Goal: Check status: Check status

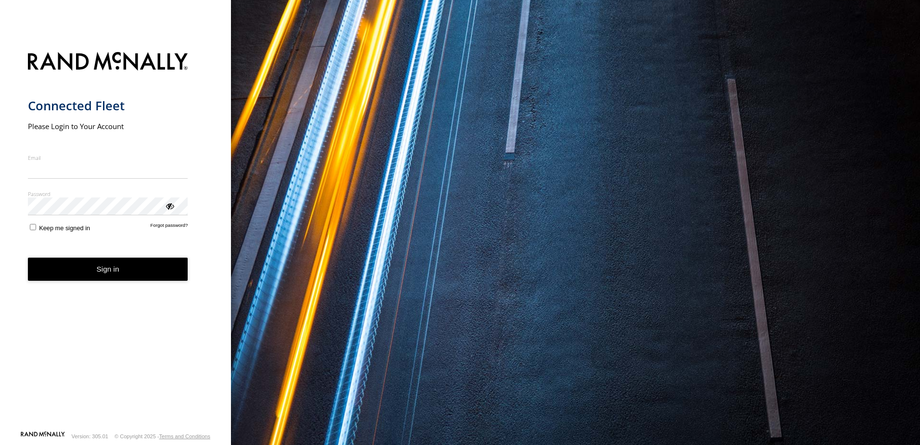
click at [0, 444] on nordpass-portal at bounding box center [0, 445] width 0 height 0
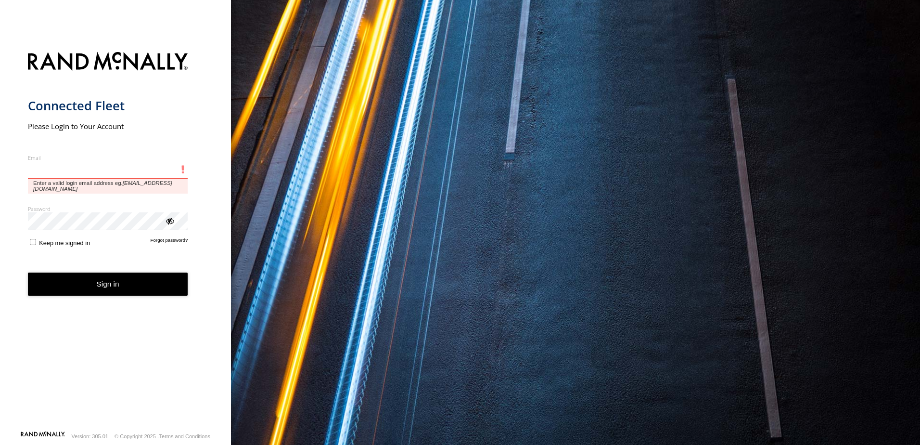
type input "**********"
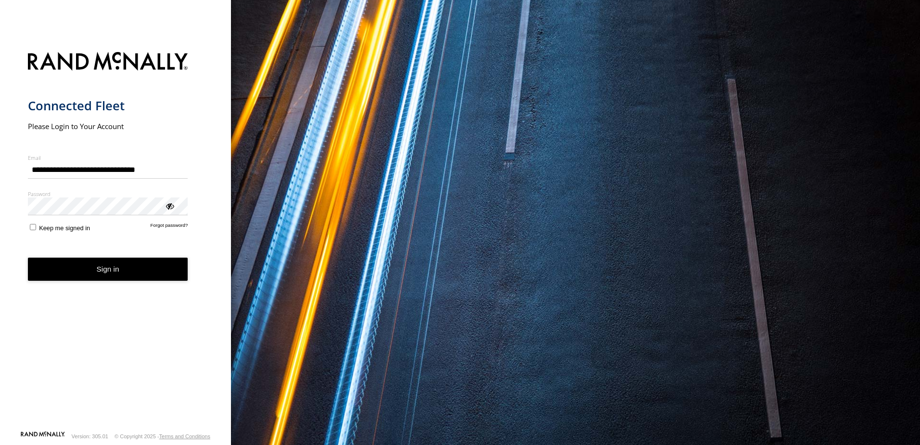
click at [82, 264] on button "Sign in" at bounding box center [108, 270] width 160 height 24
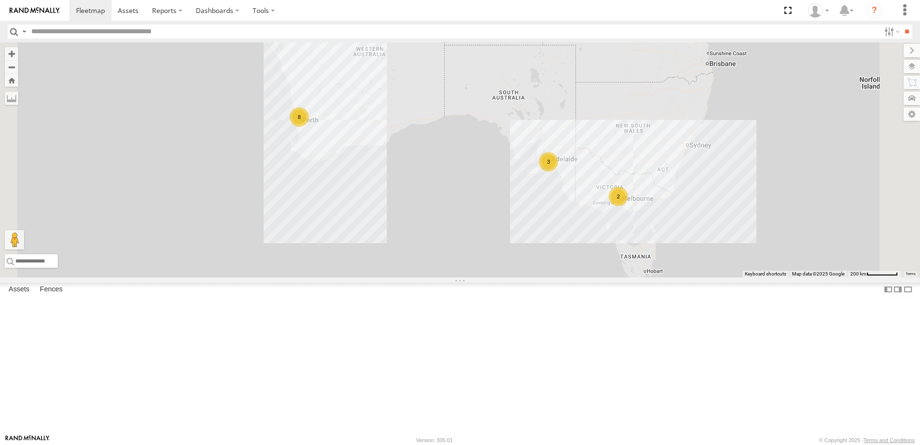
click at [0, 0] on div "Dario Tech 1INY100 All Assets" at bounding box center [0, 0] width 0 height 0
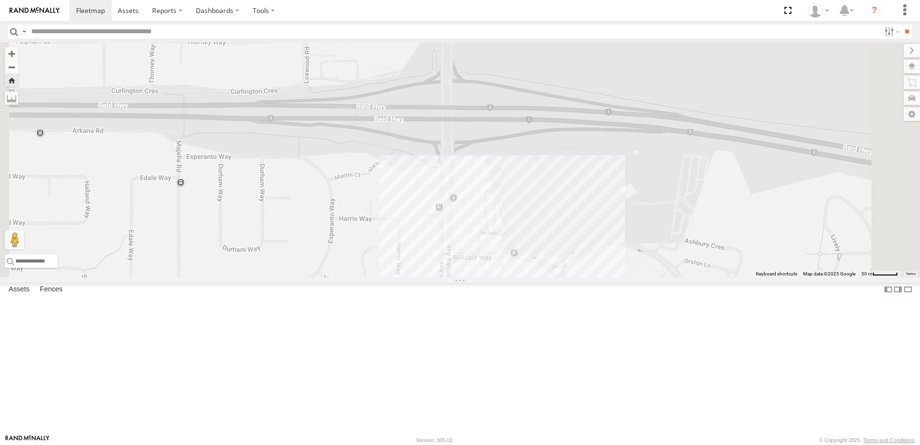
click at [0, 0] on div "All Assets" at bounding box center [0, 0] width 0 height 0
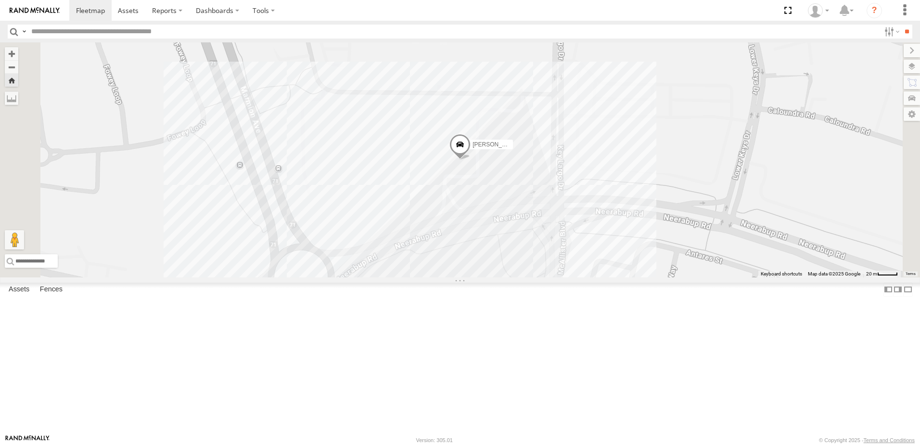
click at [0, 0] on div "Dario Tech 1INY100" at bounding box center [0, 0] width 0 height 0
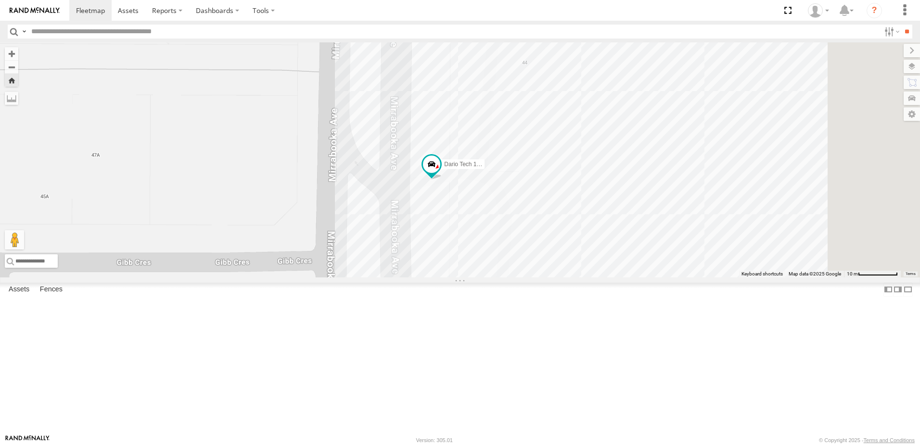
drag, startPoint x: 594, startPoint y: 264, endPoint x: 522, endPoint y: 278, distance: 72.7
click at [522, 277] on div "Dario Tech 1INY100" at bounding box center [460, 159] width 920 height 235
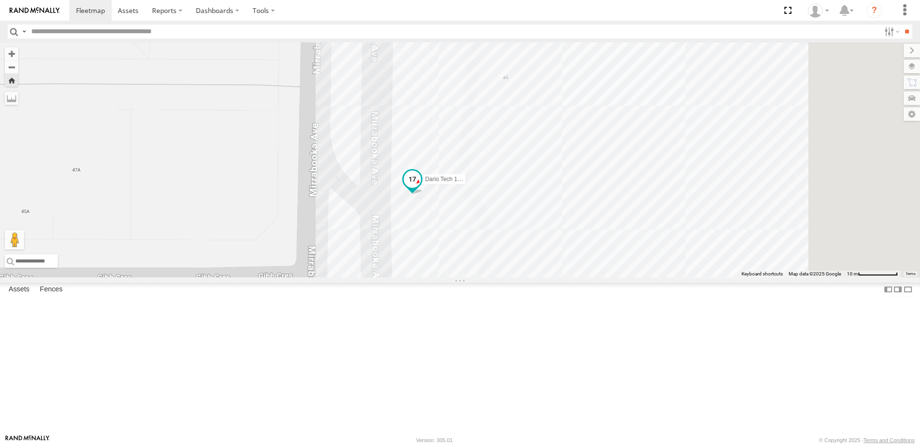
drag, startPoint x: 510, startPoint y: 260, endPoint x: 530, endPoint y: 265, distance: 20.0
click at [492, 272] on div "Dario Tech 1INY100" at bounding box center [460, 159] width 920 height 235
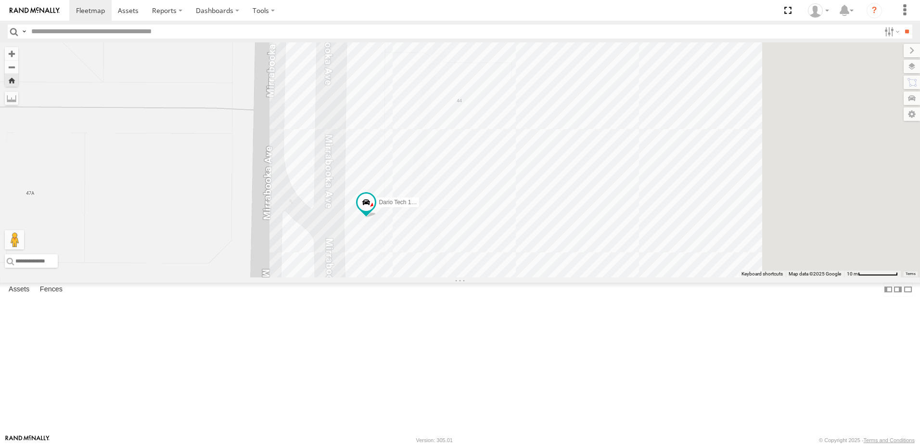
drag, startPoint x: 463, startPoint y: 267, endPoint x: 445, endPoint y: 275, distance: 19.2
click at [445, 275] on div "Dario Tech 1INY100" at bounding box center [460, 159] width 920 height 235
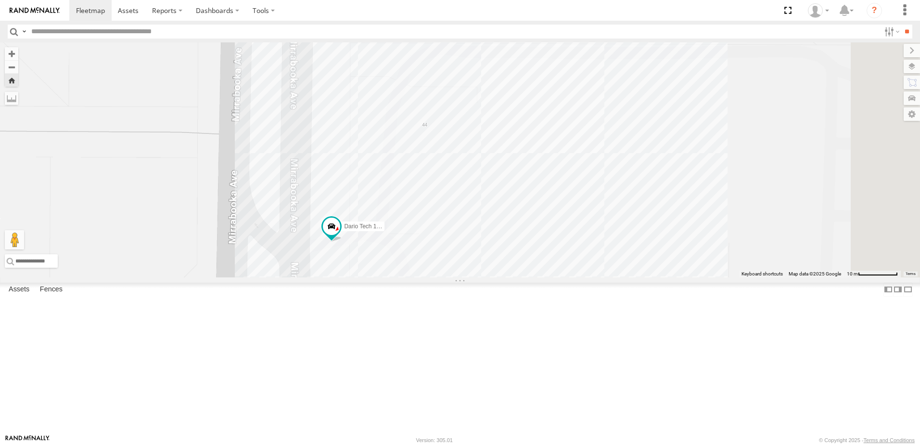
drag, startPoint x: 466, startPoint y: 158, endPoint x: 449, endPoint y: 176, distance: 25.2
click at [449, 176] on div "Dario Tech 1INY100" at bounding box center [460, 159] width 920 height 235
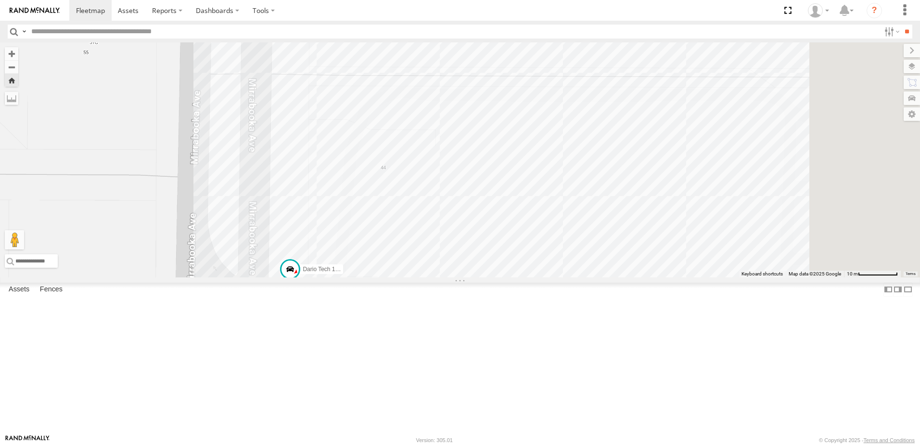
drag, startPoint x: 453, startPoint y: 189, endPoint x: 411, endPoint y: 232, distance: 59.6
click at [412, 233] on div "Dario Tech 1INY100" at bounding box center [460, 159] width 920 height 235
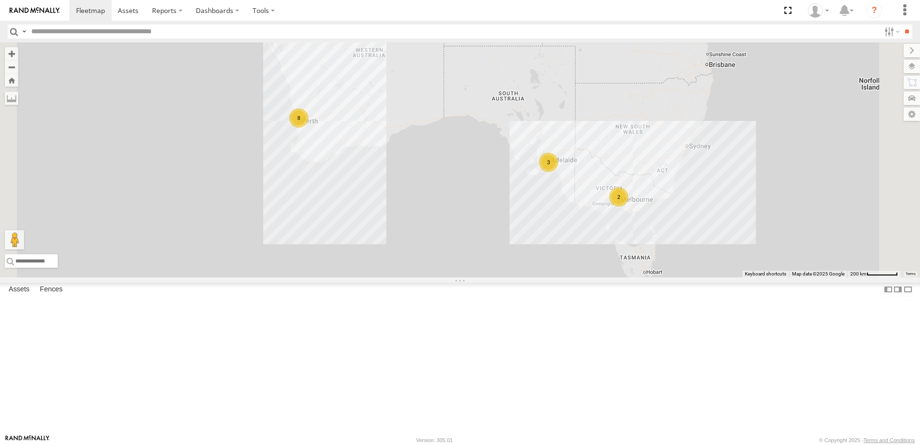
click at [0, 0] on div "Abdul (new)Tech 1IJX358 All Assets" at bounding box center [0, 0] width 0 height 0
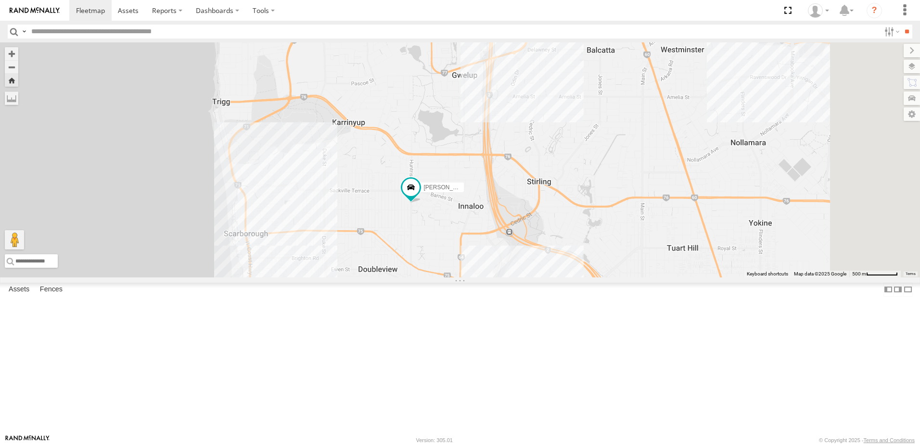
drag, startPoint x: 619, startPoint y: 195, endPoint x: 606, endPoint y: 224, distance: 31.2
click at [606, 224] on div "Abdul (new)Tech 1IJX358" at bounding box center [460, 159] width 920 height 235
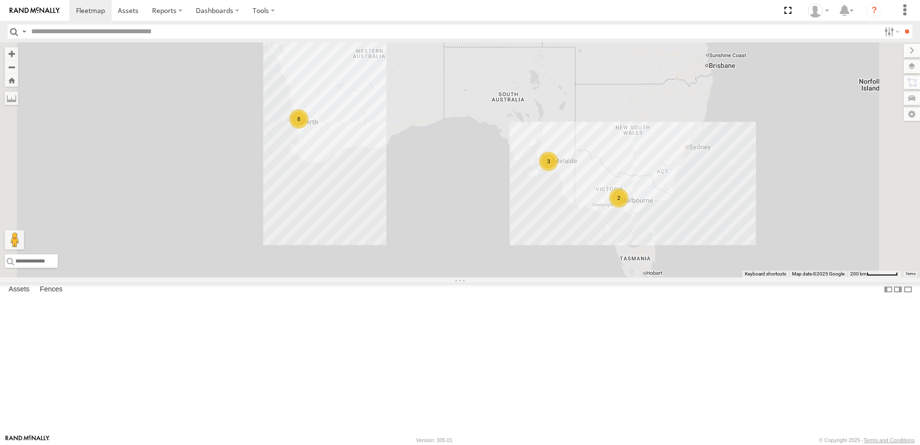
click at [715, 12] on section at bounding box center [493, 10] width 849 height 21
drag, startPoint x: 674, startPoint y: 102, endPoint x: 673, endPoint y: 114, distance: 11.6
click at [674, 117] on div "3 2 8" at bounding box center [460, 159] width 920 height 235
